Goal: Information Seeking & Learning: Compare options

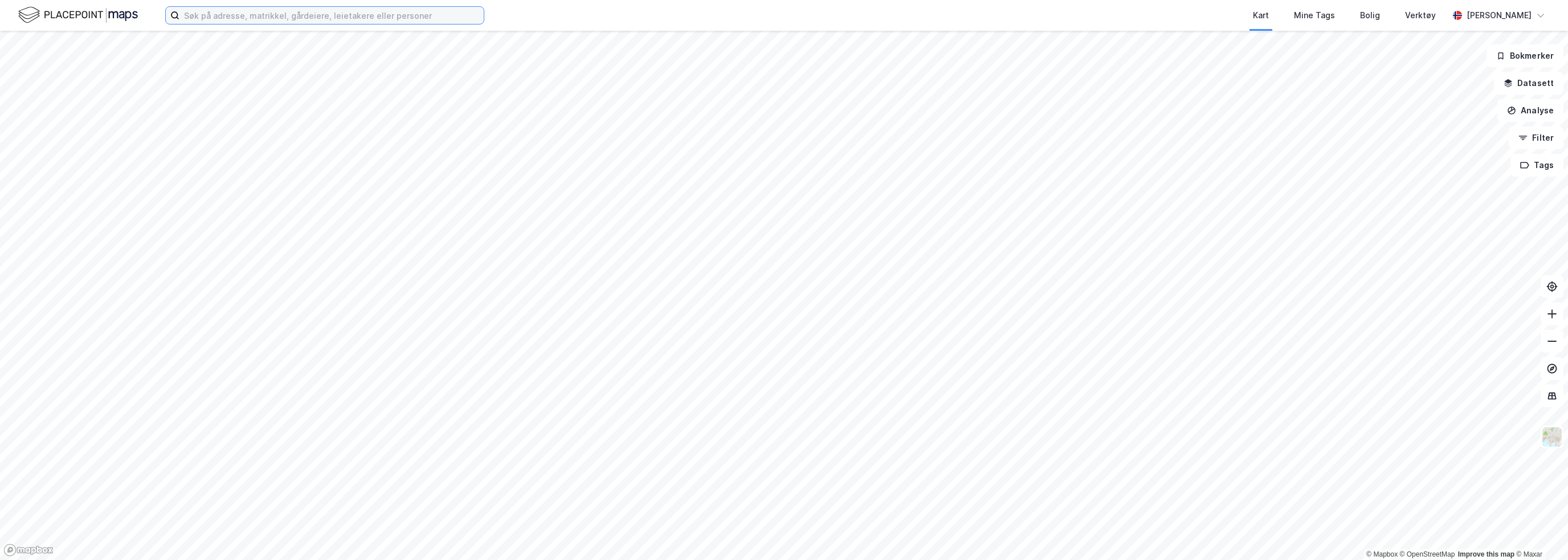
click at [331, 14] on input at bounding box center [332, 15] width 304 height 17
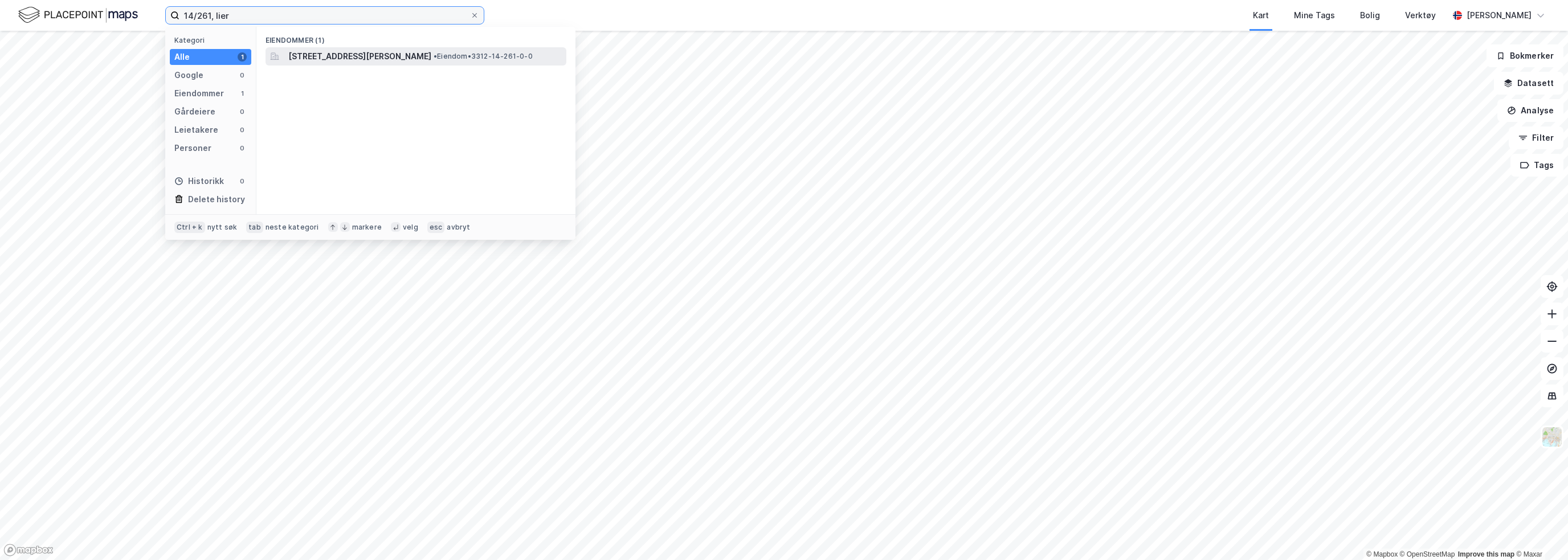
type input "14/261, lier"
